Goal: Task Accomplishment & Management: Manage account settings

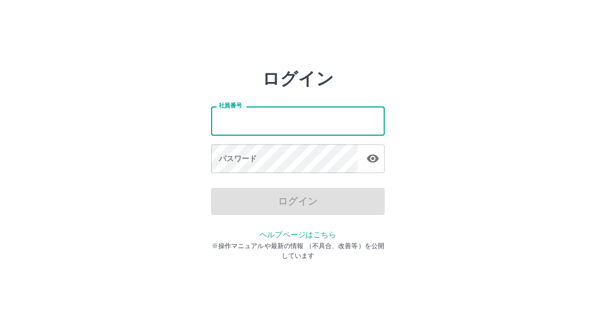
click at [272, 112] on input "社員番号" at bounding box center [298, 120] width 174 height 29
type input "*******"
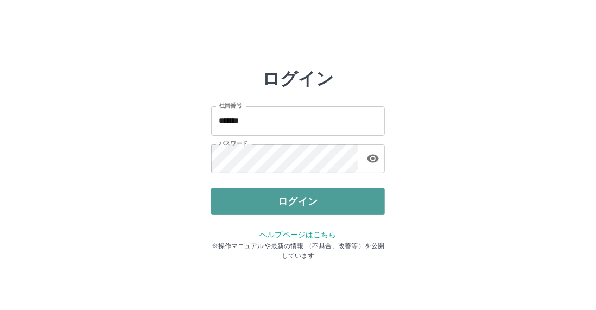
click at [299, 204] on button "ログイン" at bounding box center [298, 201] width 174 height 27
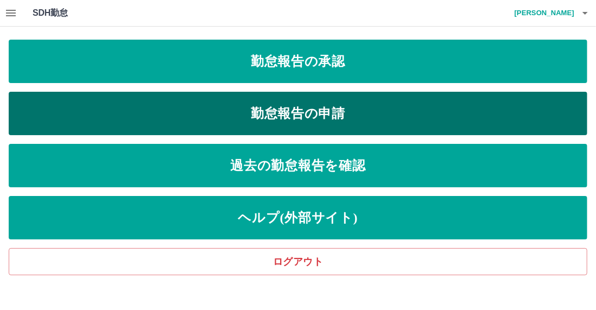
click at [315, 110] on link "勤怠報告の申請" at bounding box center [298, 113] width 579 height 43
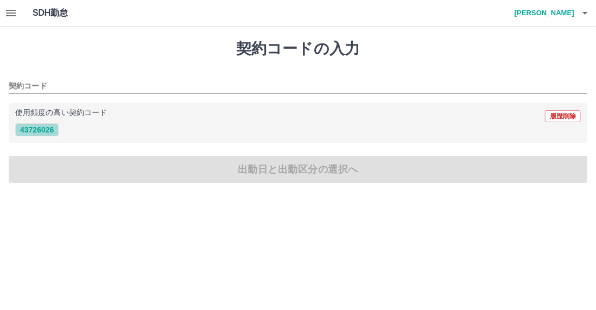
click at [40, 132] on button "43726026" at bounding box center [36, 129] width 43 height 13
type input "********"
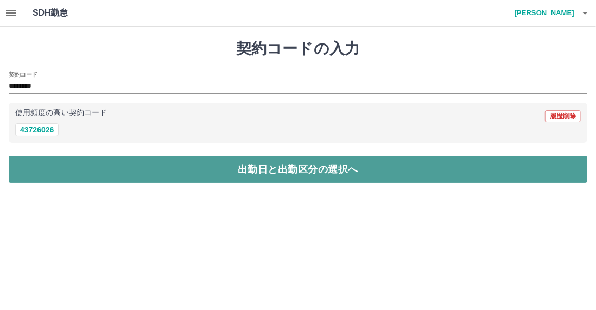
click at [173, 172] on button "出勤日と出勤区分の選択へ" at bounding box center [298, 169] width 579 height 27
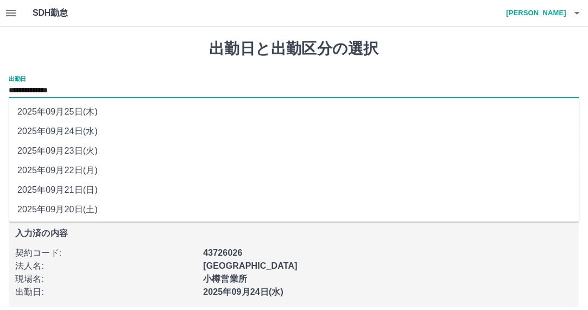
click at [86, 86] on input "**********" at bounding box center [294, 91] width 571 height 14
click at [87, 153] on li "2025年09月23日(火)" at bounding box center [294, 152] width 571 height 20
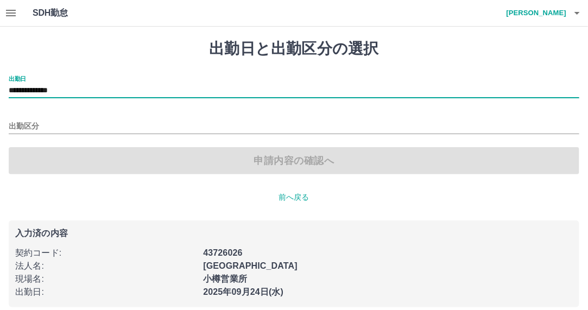
type input "**********"
click at [42, 124] on input "出勤区分" at bounding box center [294, 127] width 571 height 14
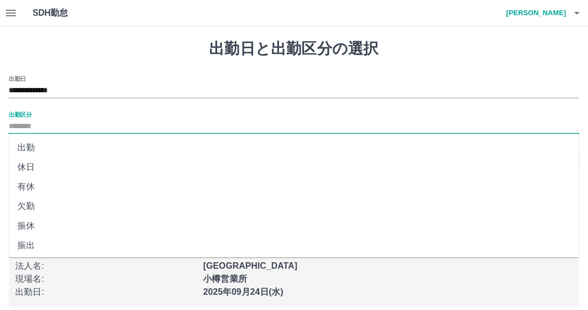
click at [65, 169] on li "休日" at bounding box center [294, 168] width 571 height 20
type input "**"
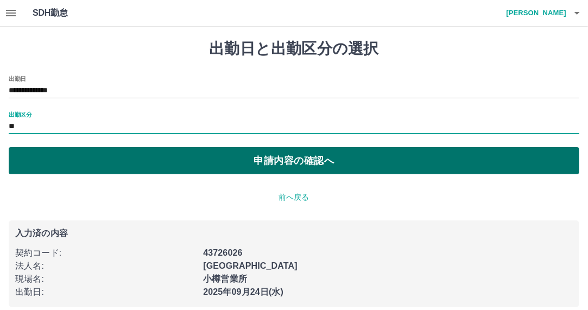
click at [163, 165] on button "申請内容の確認へ" at bounding box center [294, 160] width 571 height 27
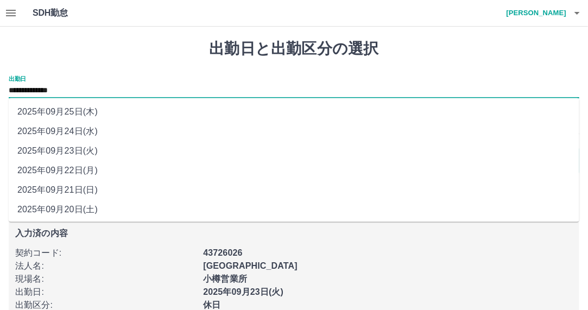
click at [96, 87] on input "**********" at bounding box center [294, 91] width 571 height 14
click at [85, 176] on li "2025年09月22日(月)" at bounding box center [294, 171] width 571 height 20
type input "**********"
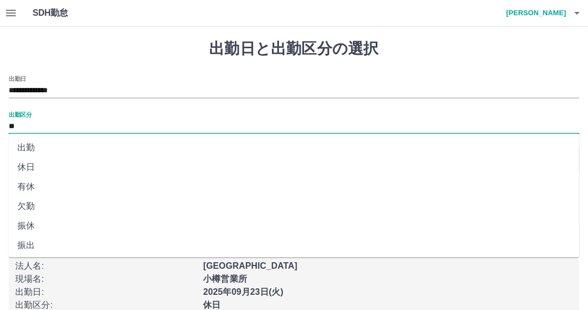
click at [41, 124] on input "**" at bounding box center [294, 127] width 571 height 14
click at [46, 152] on li "出勤" at bounding box center [294, 148] width 571 height 20
type input "**"
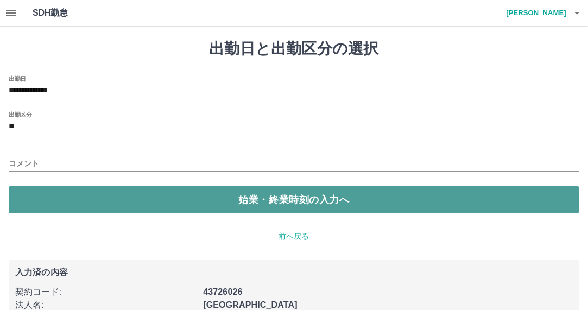
click at [269, 200] on button "始業・終業時刻の入力へ" at bounding box center [294, 199] width 571 height 27
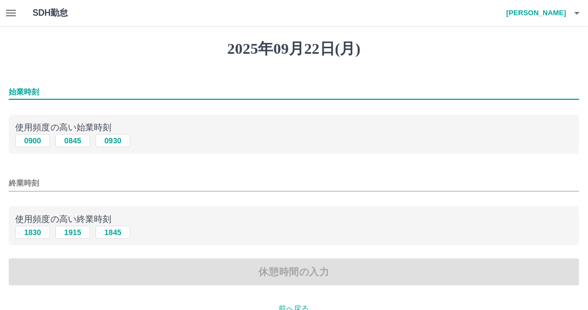
click at [75, 91] on input "始業時刻" at bounding box center [294, 92] width 571 height 16
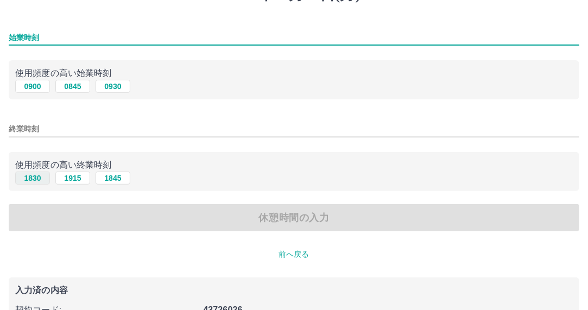
click at [30, 180] on button "1830" at bounding box center [32, 178] width 35 height 13
type input "****"
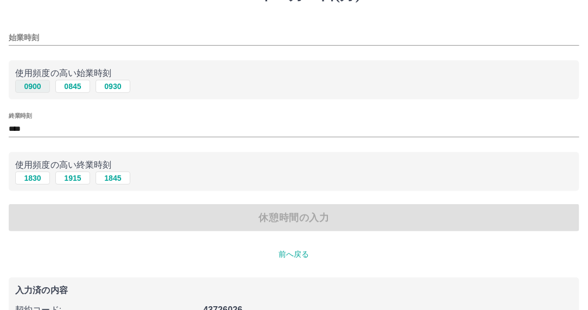
click at [38, 85] on button "0900" at bounding box center [32, 86] width 35 height 13
type input "****"
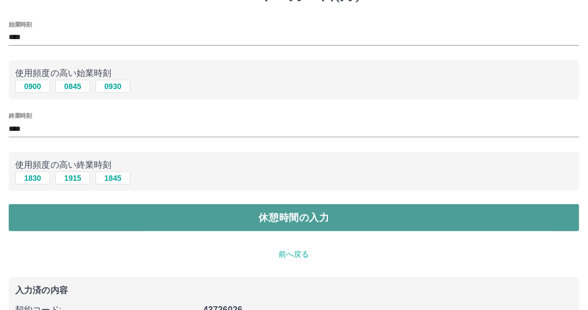
click at [150, 222] on button "休憩時間の入力" at bounding box center [294, 217] width 571 height 27
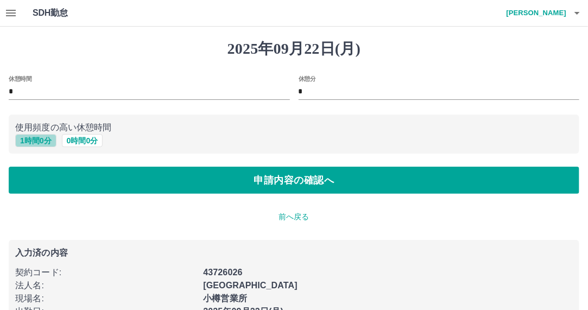
click at [33, 143] on button "1 時間 0 分" at bounding box center [35, 140] width 41 height 13
type input "*"
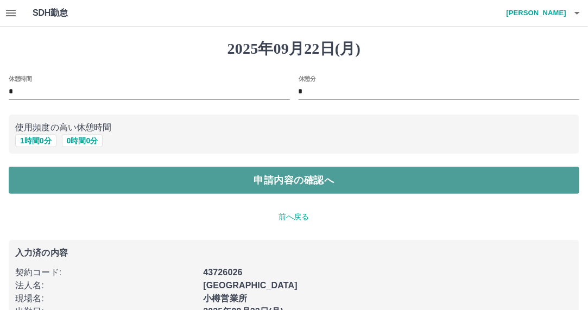
click at [228, 186] on button "申請内容の確認へ" at bounding box center [294, 180] width 571 height 27
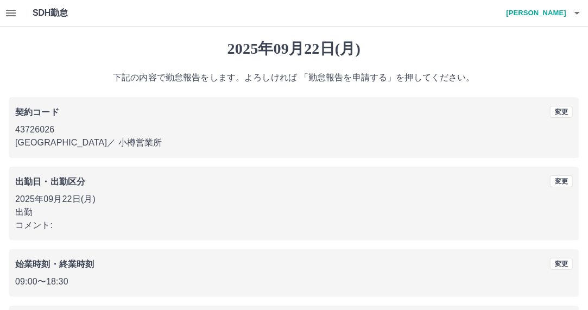
click at [13, 11] on icon "button" at bounding box center [10, 13] width 13 height 13
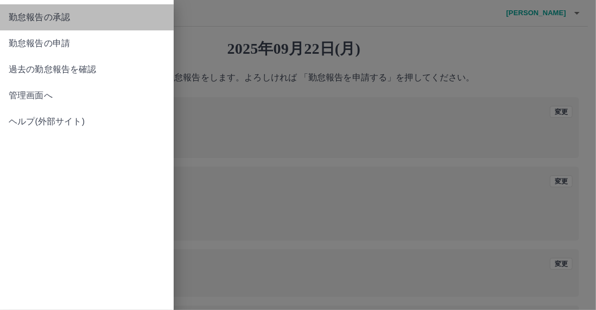
click at [113, 18] on span "勤怠報告の承認" at bounding box center [87, 17] width 156 height 13
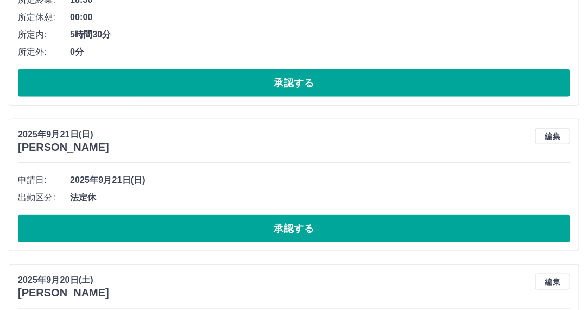
scroll to position [326, 0]
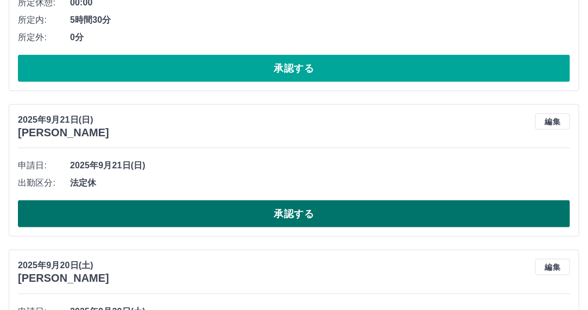
click at [361, 211] on button "承認する" at bounding box center [294, 213] width 552 height 27
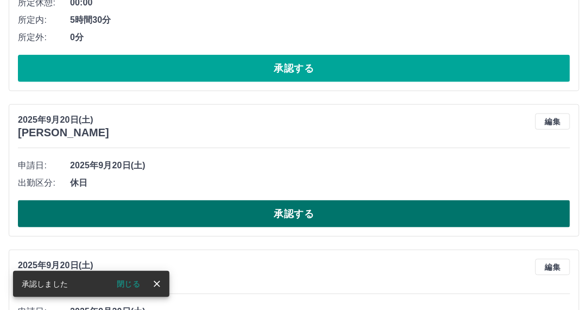
scroll to position [380, 0]
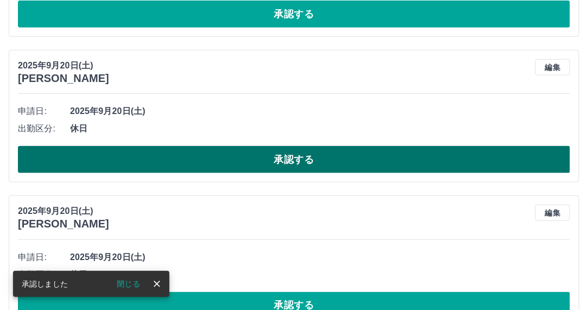
click at [314, 162] on button "承認する" at bounding box center [294, 159] width 552 height 27
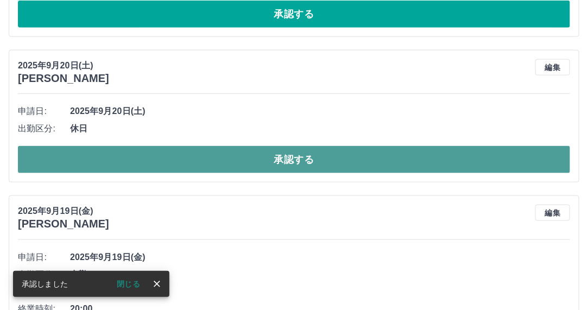
click at [251, 156] on button "承認する" at bounding box center [294, 159] width 552 height 27
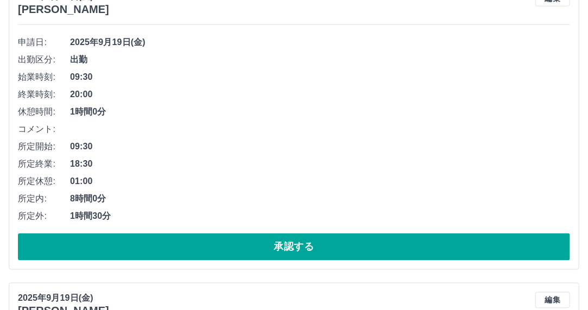
scroll to position [435, 0]
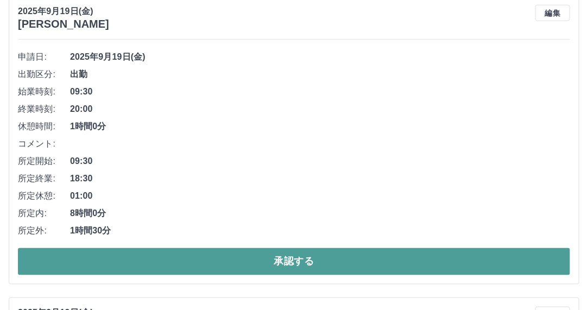
click at [226, 255] on button "承認する" at bounding box center [294, 261] width 552 height 27
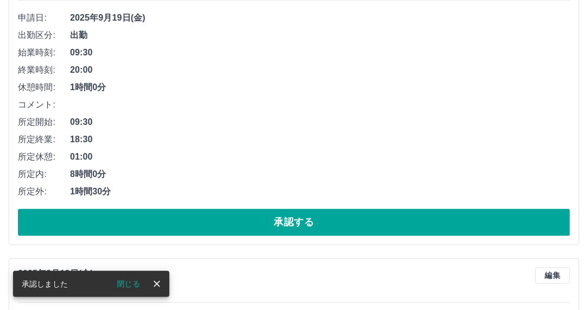
scroll to position [489, 0]
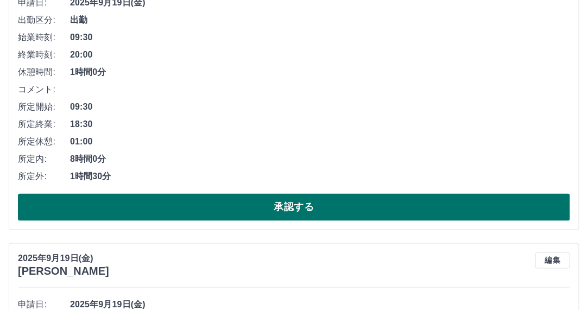
click at [257, 212] on button "承認する" at bounding box center [294, 207] width 552 height 27
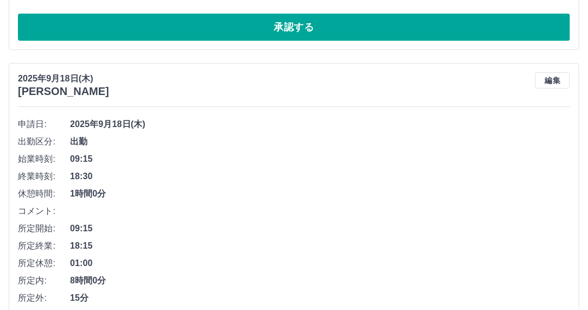
scroll to position [1328, 0]
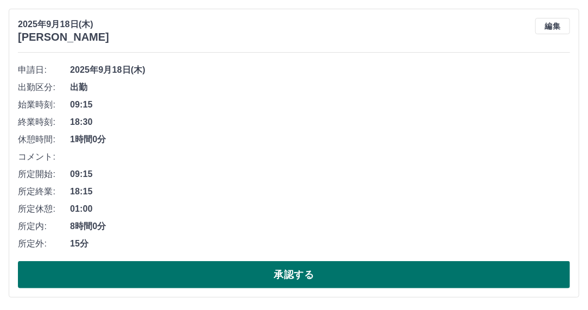
click at [185, 275] on button "承認する" at bounding box center [294, 274] width 552 height 27
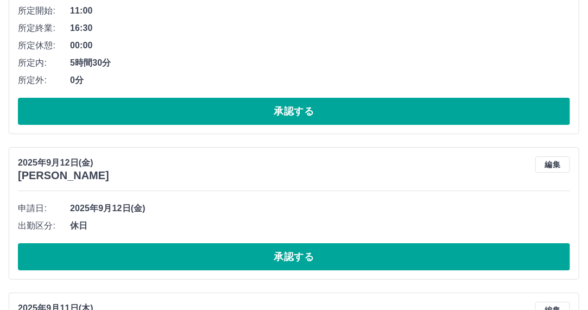
scroll to position [1244, 0]
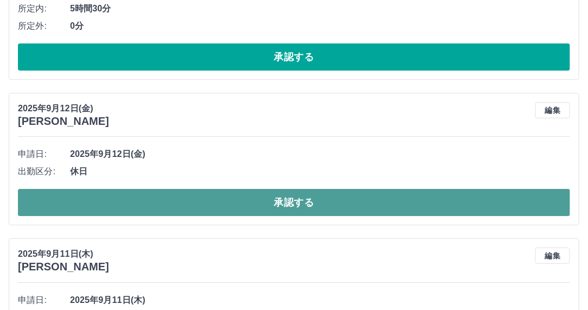
click at [187, 204] on button "承認する" at bounding box center [294, 202] width 552 height 27
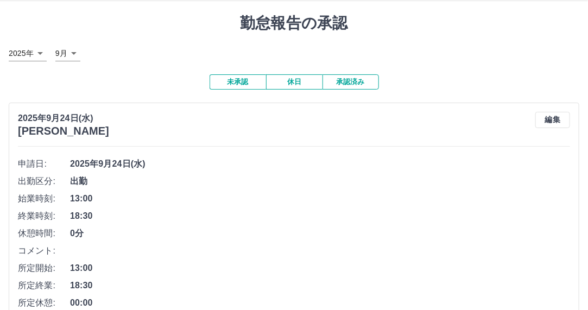
scroll to position [0, 0]
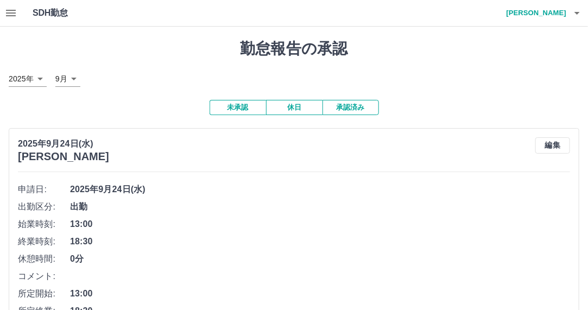
click at [9, 14] on icon "button" at bounding box center [10, 13] width 13 height 13
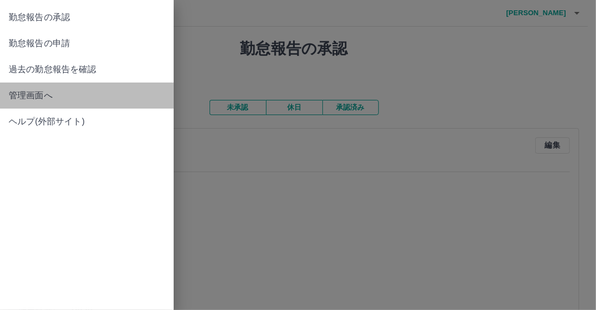
click at [87, 100] on span "管理画面へ" at bounding box center [87, 95] width 156 height 13
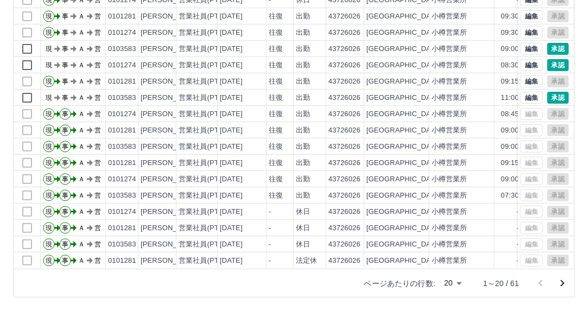
scroll to position [54, 0]
click at [565, 282] on icon "次のページへ" at bounding box center [563, 283] width 4 height 7
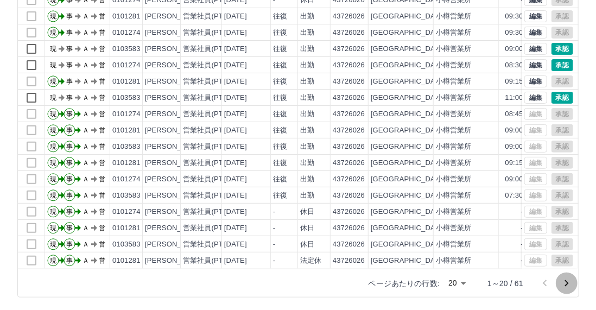
scroll to position [0, 0]
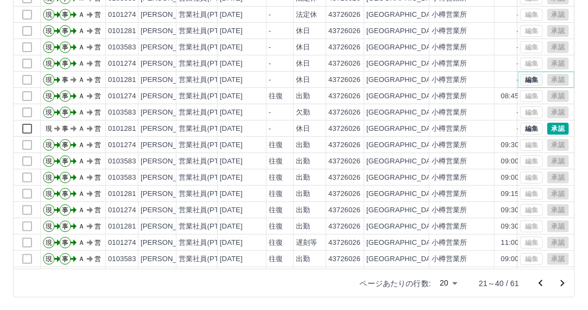
click at [527, 79] on button "編集" at bounding box center [531, 80] width 23 height 12
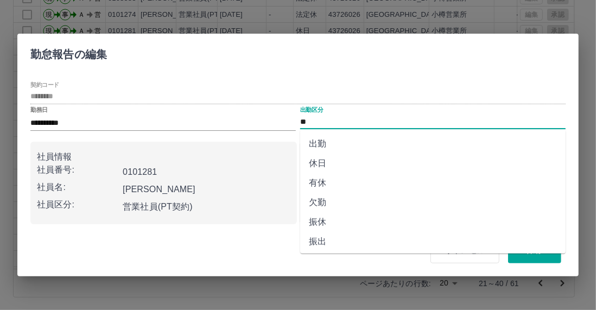
click at [318, 119] on input "**" at bounding box center [433, 122] width 266 height 14
click at [331, 145] on li "出勤" at bounding box center [433, 144] width 266 height 20
type input "**"
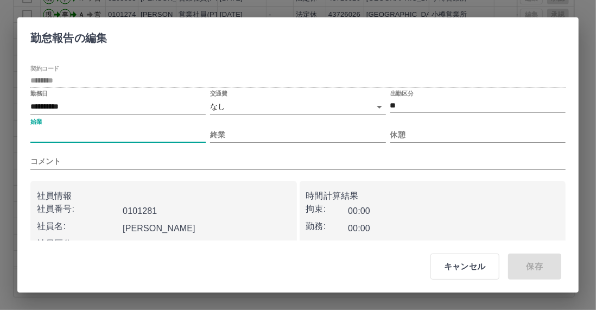
click at [65, 132] on input "始業" at bounding box center [117, 135] width 175 height 16
type input "*"
type input "****"
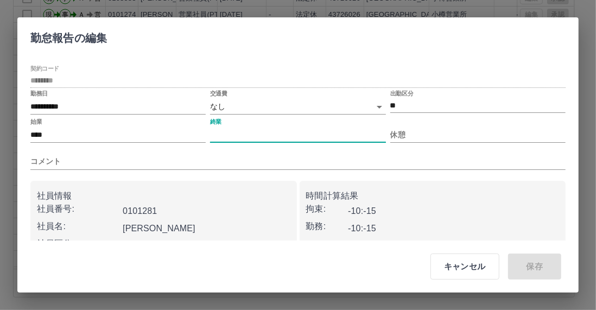
click at [229, 135] on input "終業" at bounding box center [297, 135] width 175 height 16
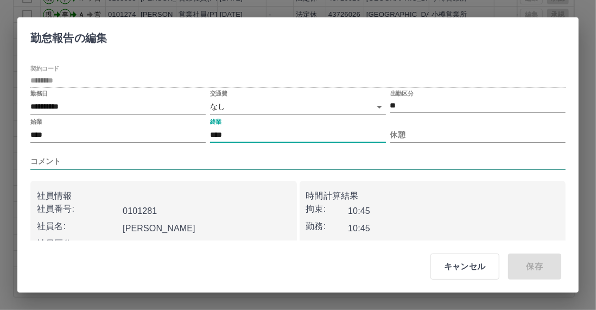
type input "****"
click at [166, 159] on input "コメント" at bounding box center [298, 162] width 536 height 16
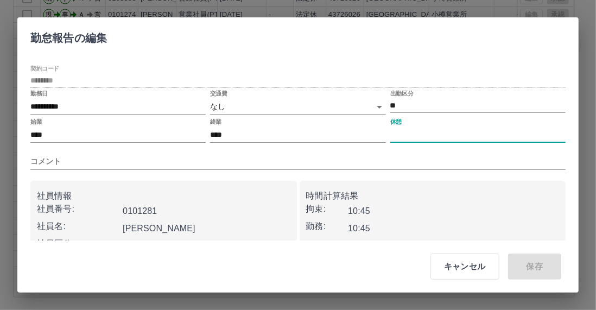
click at [404, 132] on input "休憩" at bounding box center [478, 135] width 175 height 16
type input "****"
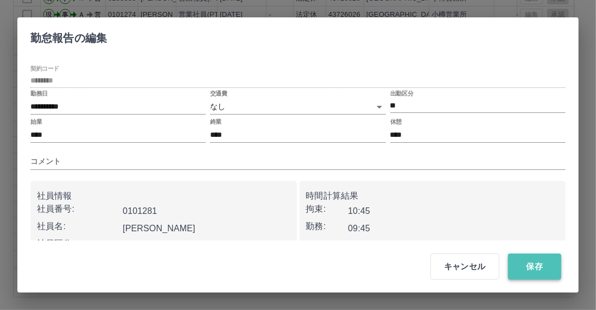
click at [537, 268] on button "保存" at bounding box center [534, 267] width 53 height 26
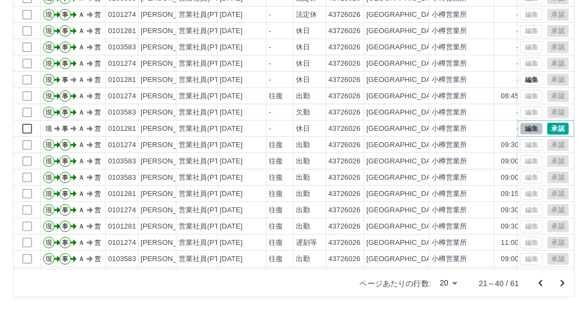
click at [524, 129] on button "編集" at bounding box center [531, 129] width 23 height 12
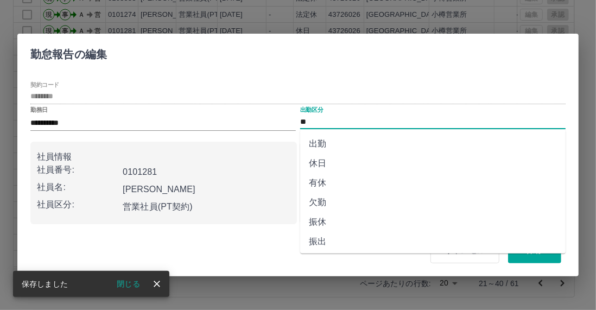
click at [329, 118] on input "**" at bounding box center [433, 122] width 266 height 14
click at [323, 142] on li "出勤" at bounding box center [433, 144] width 266 height 20
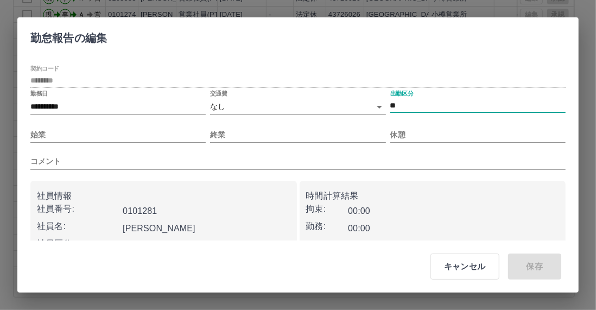
type input "**"
click at [80, 134] on input "始業" at bounding box center [117, 135] width 175 height 16
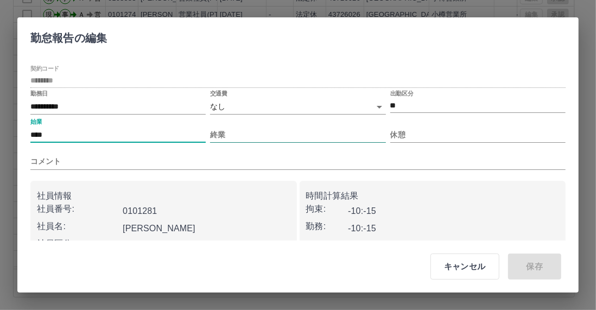
type input "****"
click at [232, 131] on input "終業" at bounding box center [297, 135] width 175 height 16
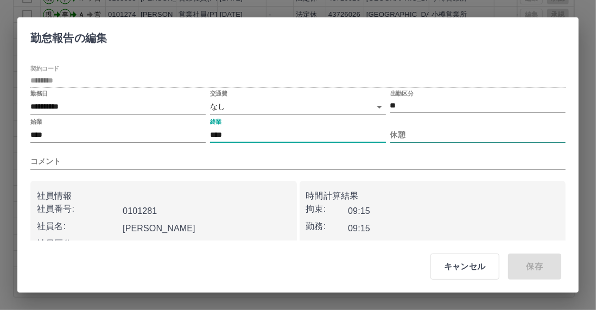
type input "****"
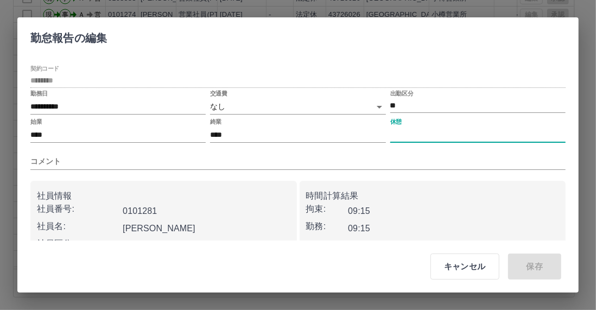
click at [404, 134] on input "休憩" at bounding box center [478, 135] width 175 height 16
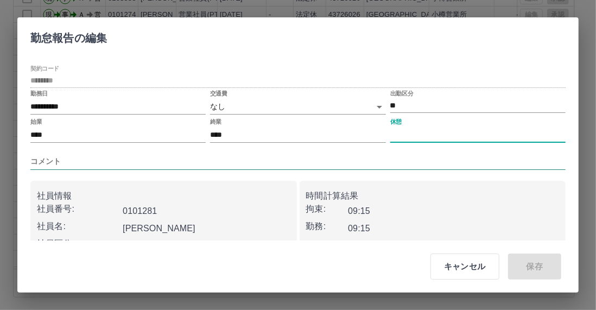
type input "****"
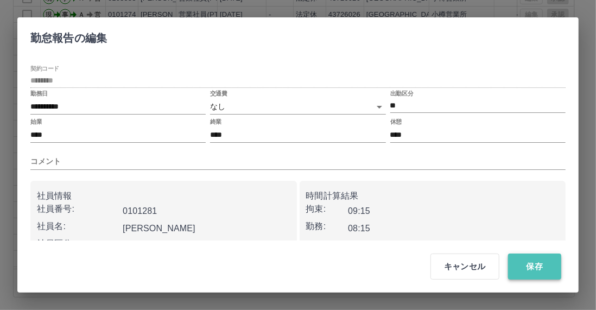
click at [541, 273] on button "保存" at bounding box center [534, 267] width 53 height 26
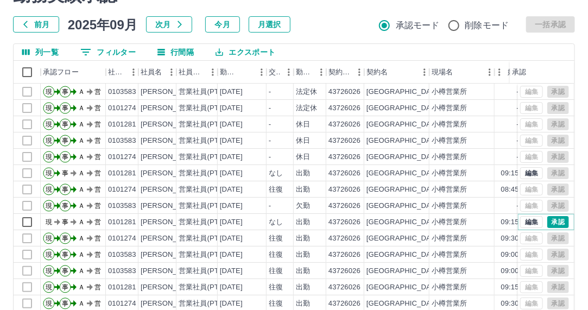
scroll to position [40, 0]
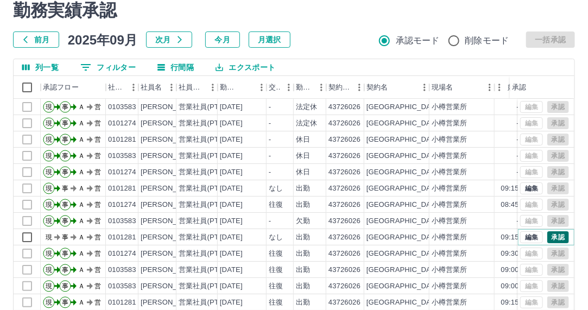
click at [550, 236] on button "承認" at bounding box center [558, 237] width 22 height 12
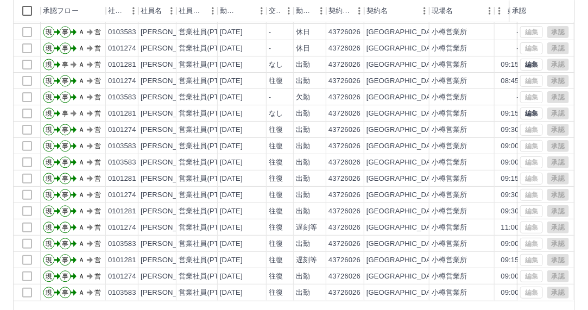
scroll to position [148, 0]
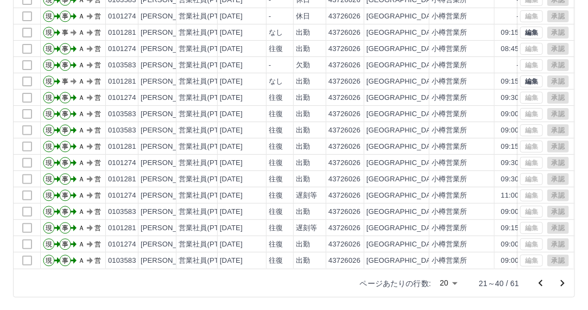
click at [541, 282] on icon "前のページへ" at bounding box center [540, 283] width 13 height 13
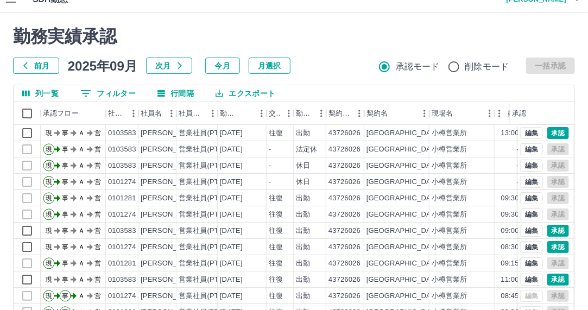
scroll to position [0, 0]
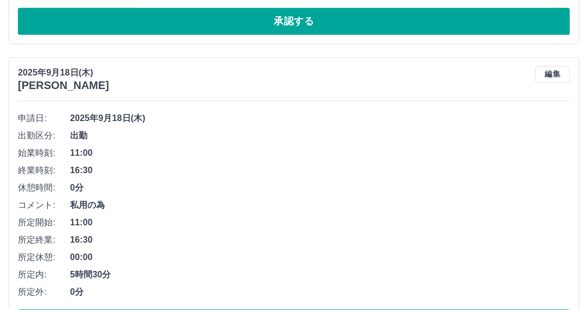
scroll to position [1024, 0]
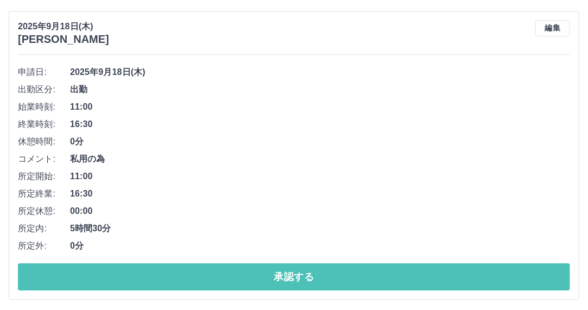
click at [194, 274] on button "承認する" at bounding box center [294, 276] width 552 height 27
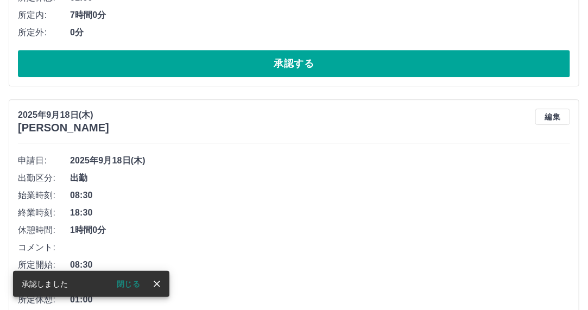
scroll to position [1169, 0]
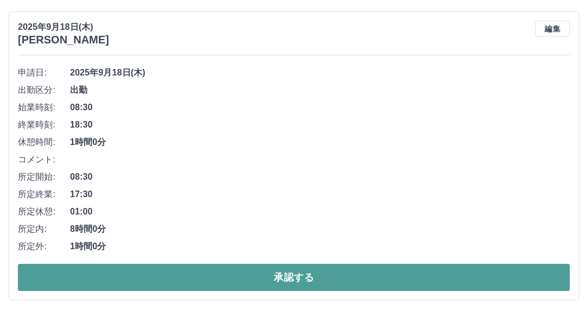
click at [274, 273] on button "承認する" at bounding box center [294, 277] width 552 height 27
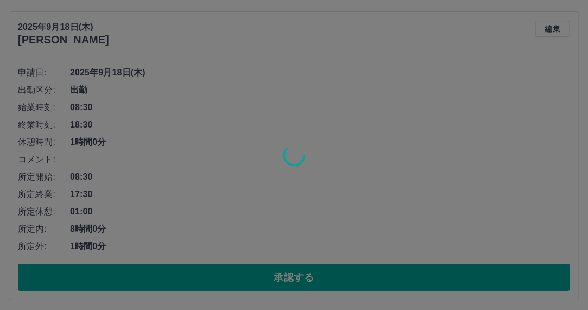
scroll to position [1012, 0]
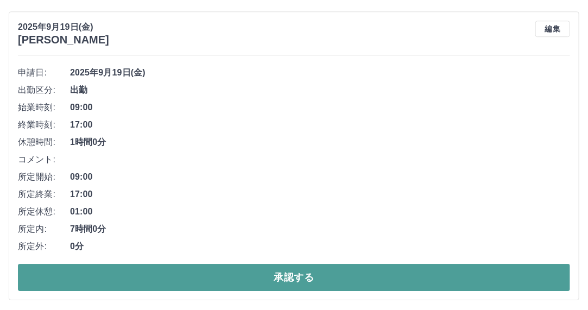
click at [281, 275] on button "承認する" at bounding box center [294, 277] width 552 height 27
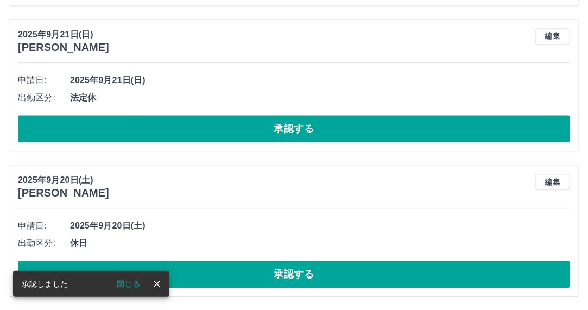
scroll to position [856, 0]
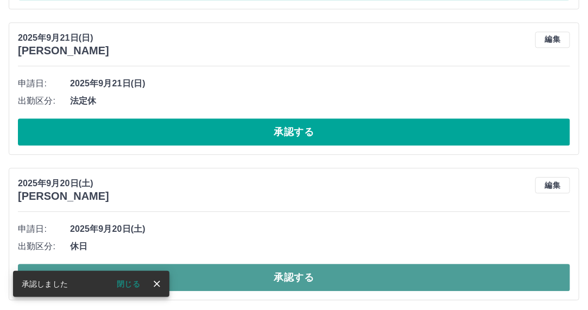
click at [373, 275] on button "承認する" at bounding box center [294, 277] width 552 height 27
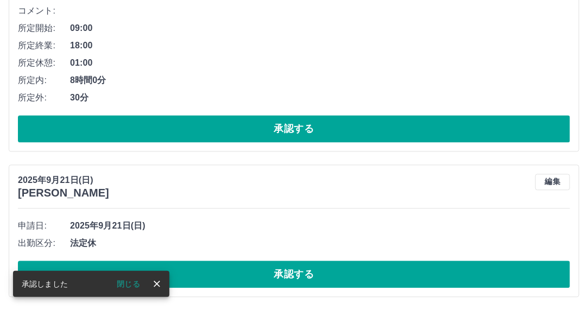
scroll to position [711, 0]
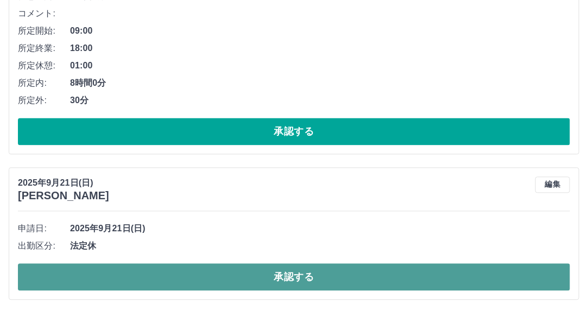
click at [382, 274] on button "承認する" at bounding box center [294, 276] width 552 height 27
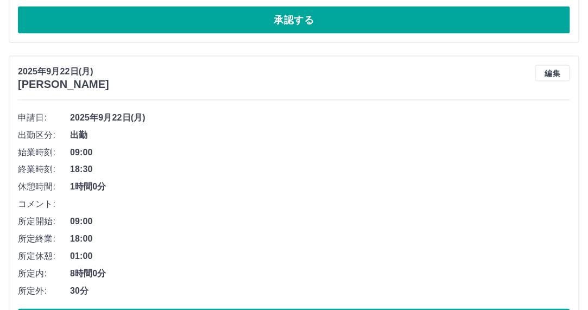
scroll to position [566, 0]
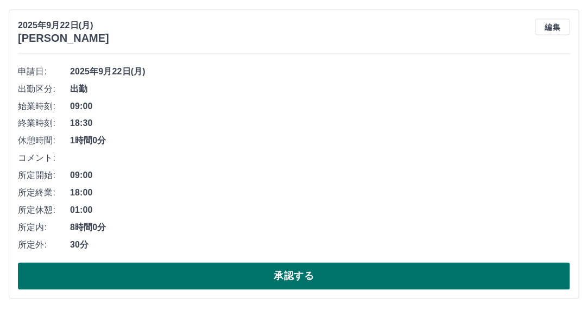
click at [387, 275] on button "承認する" at bounding box center [294, 276] width 552 height 27
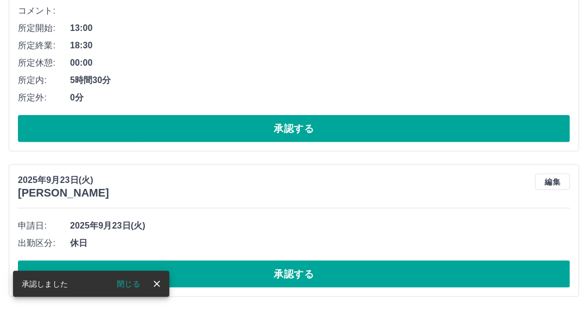
scroll to position [264, 0]
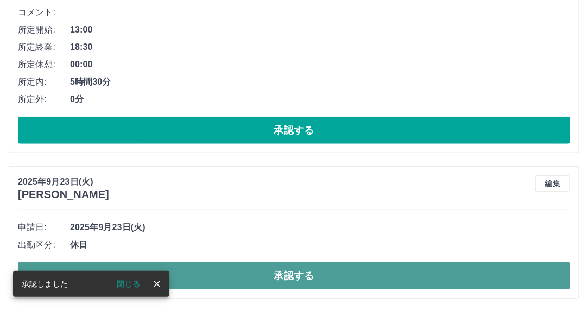
click at [409, 272] on button "承認する" at bounding box center [294, 275] width 552 height 27
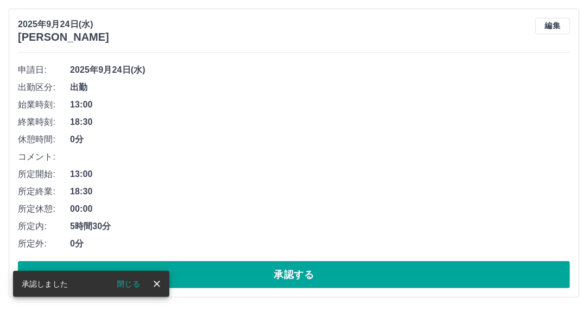
scroll to position [0, 0]
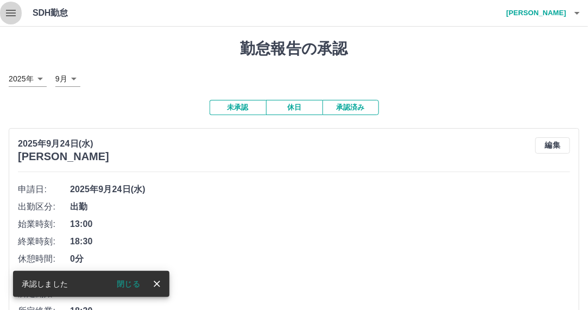
click at [14, 15] on icon "button" at bounding box center [10, 13] width 13 height 13
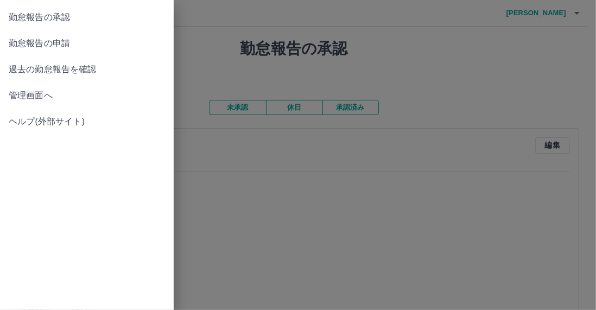
click at [104, 97] on span "管理画面へ" at bounding box center [87, 95] width 156 height 13
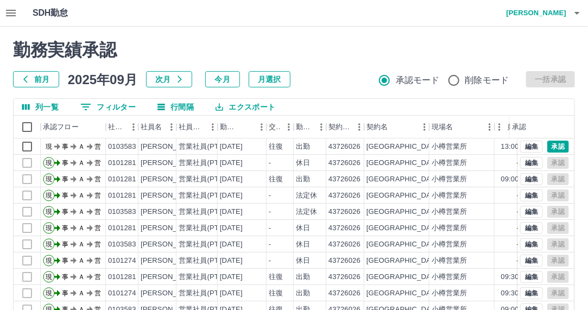
click at [10, 10] on icon "button" at bounding box center [11, 13] width 10 height 7
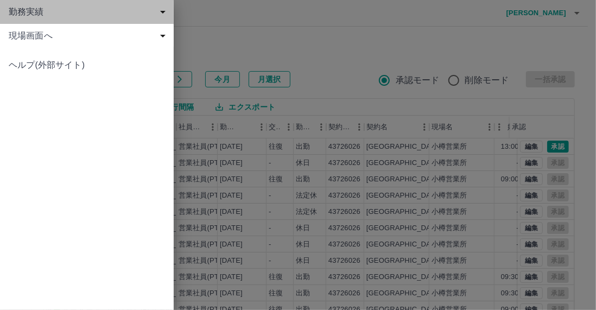
click at [71, 17] on span "勤務実績" at bounding box center [89, 11] width 161 height 13
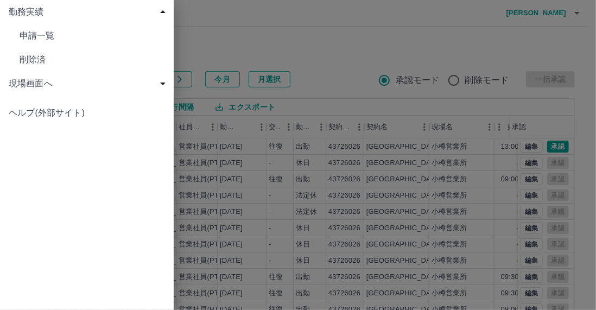
click at [103, 156] on div "勤務実績 申請一覧 削除済 現場画面へ 現場画面へ ヘルプ(外部サイト)" at bounding box center [87, 155] width 174 height 310
click at [281, 75] on div at bounding box center [298, 155] width 596 height 310
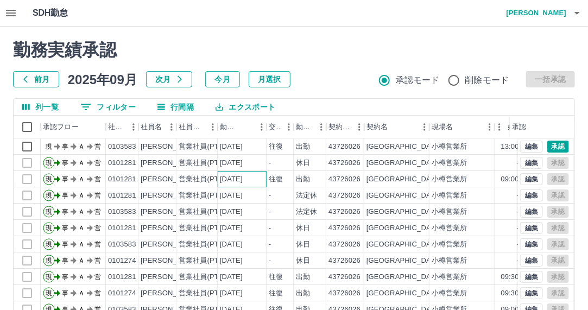
click at [264, 180] on div "[DATE]" at bounding box center [242, 179] width 49 height 16
click at [528, 180] on button "編集" at bounding box center [531, 179] width 23 height 12
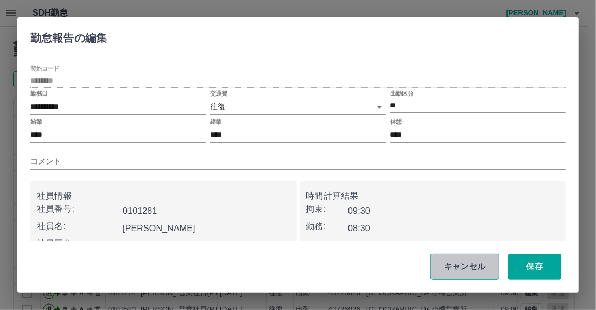
click at [484, 268] on button "キャンセル" at bounding box center [465, 267] width 69 height 26
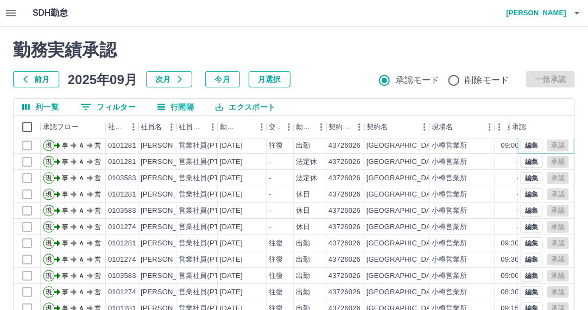
scroll to position [54, 0]
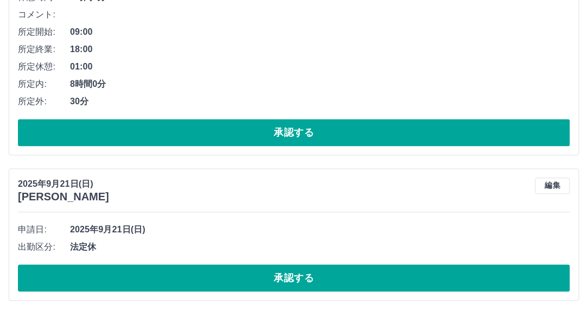
scroll to position [711, 0]
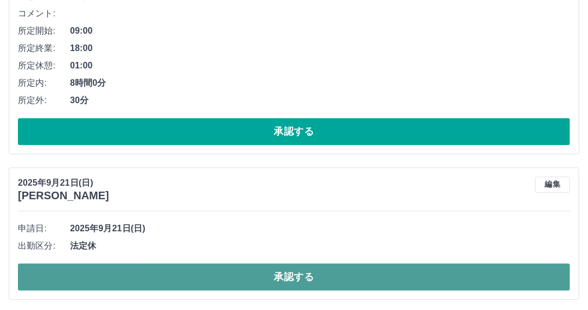
click at [215, 268] on button "承認する" at bounding box center [294, 276] width 552 height 27
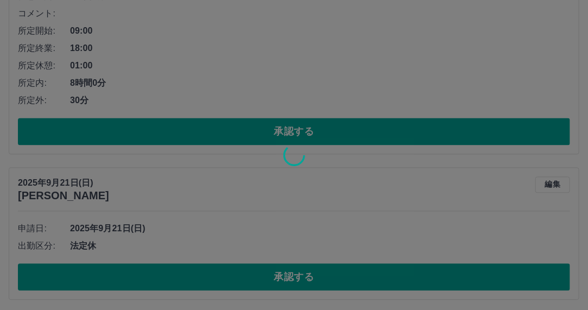
scroll to position [566, 0]
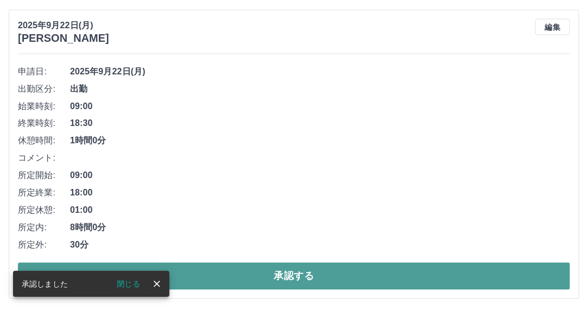
click at [228, 270] on button "承認する" at bounding box center [294, 276] width 552 height 27
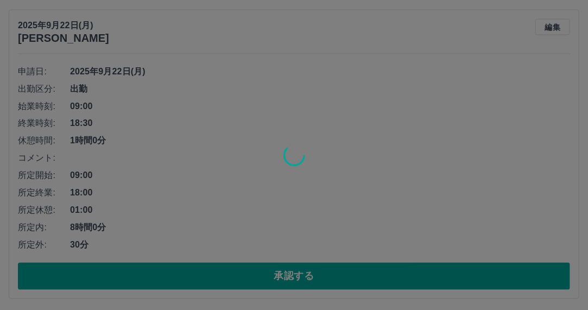
scroll to position [264, 0]
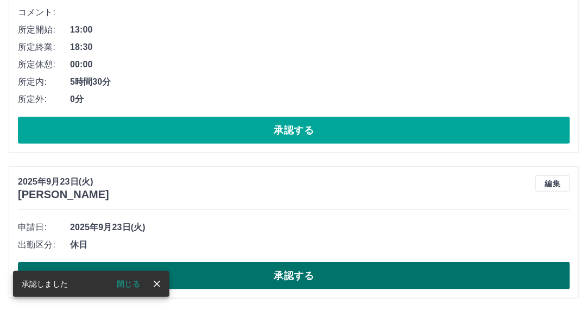
click at [230, 266] on button "承認する" at bounding box center [294, 275] width 552 height 27
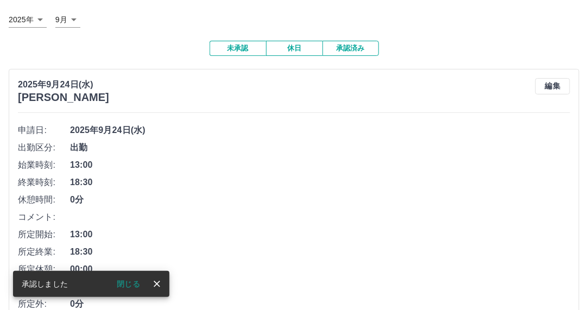
scroll to position [0, 0]
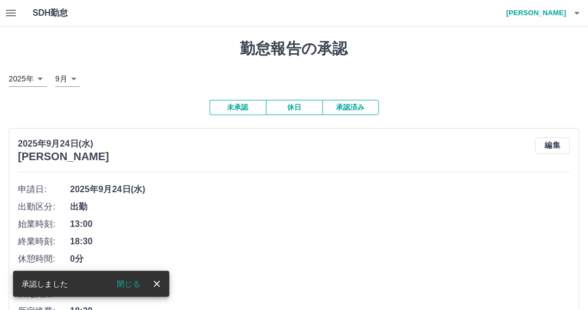
click at [17, 15] on icon "button" at bounding box center [10, 13] width 13 height 13
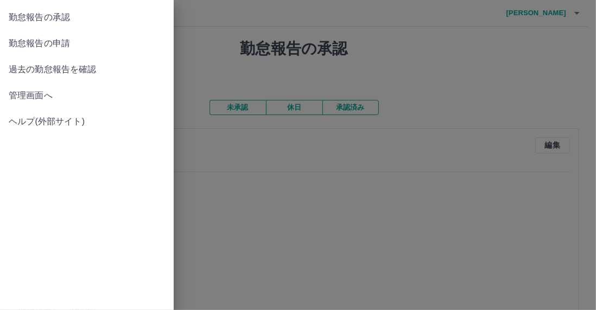
click at [105, 95] on span "管理画面へ" at bounding box center [87, 95] width 156 height 13
